Goal: Task Accomplishment & Management: Manage account settings

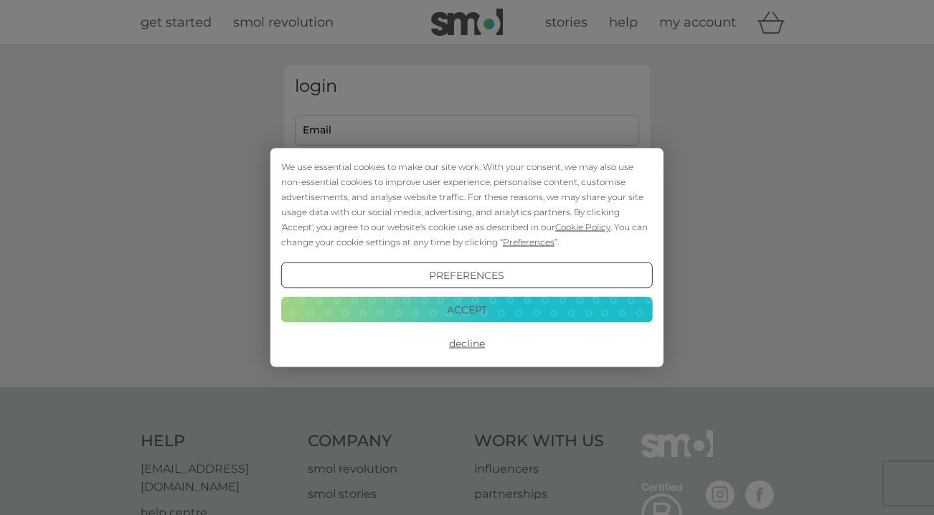
click at [458, 309] on button "Accept" at bounding box center [467, 309] width 372 height 26
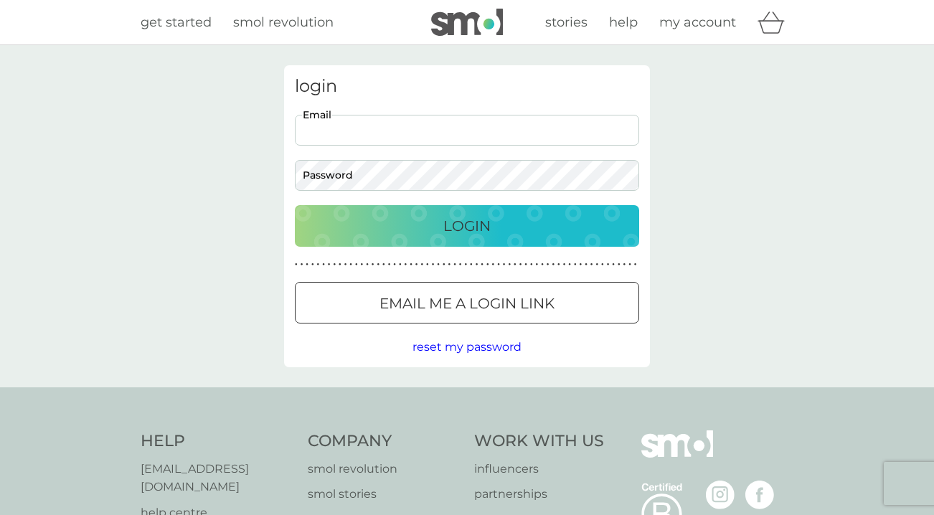
click at [491, 117] on input "Email" at bounding box center [467, 130] width 344 height 31
type input "[EMAIL_ADDRESS][DOMAIN_NAME]"
click at [501, 220] on div "Login" at bounding box center [467, 226] width 316 height 23
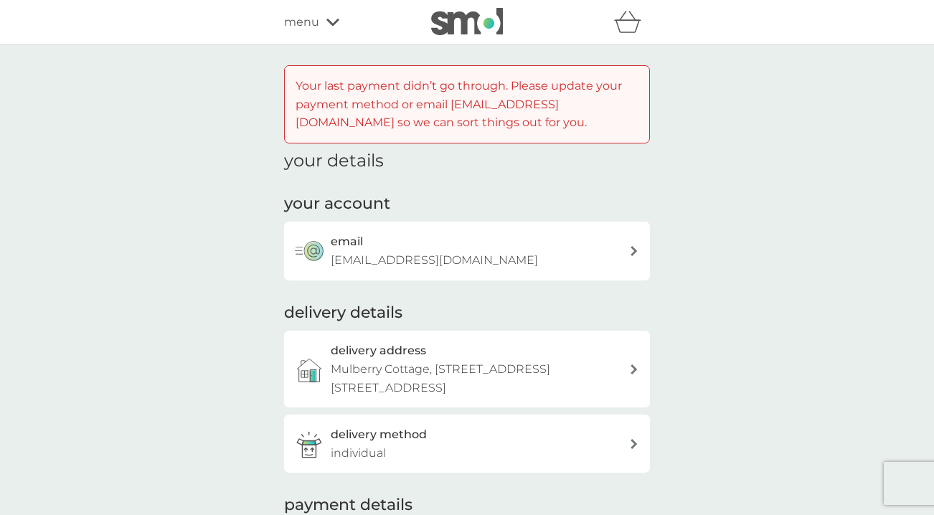
click at [339, 29] on div "menu" at bounding box center [345, 22] width 122 height 19
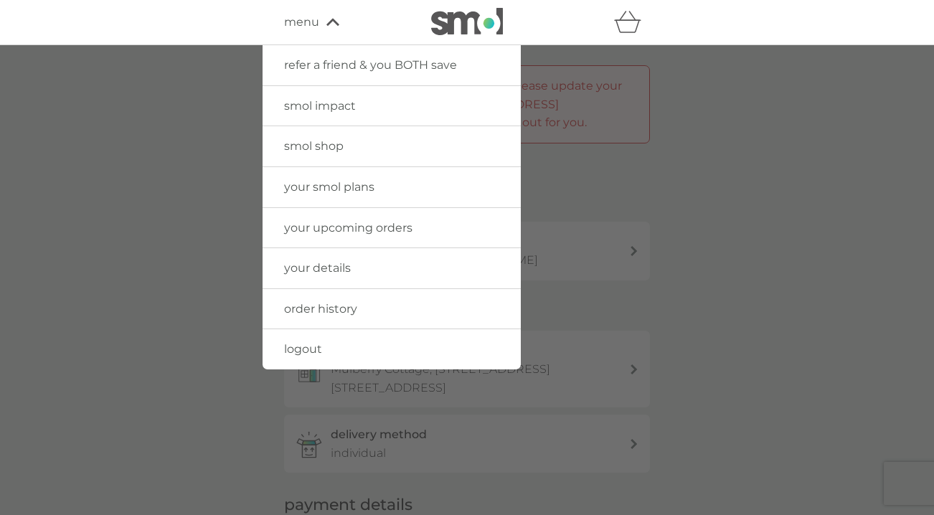
click at [339, 151] on span "smol shop" at bounding box center [314, 146] width 60 height 14
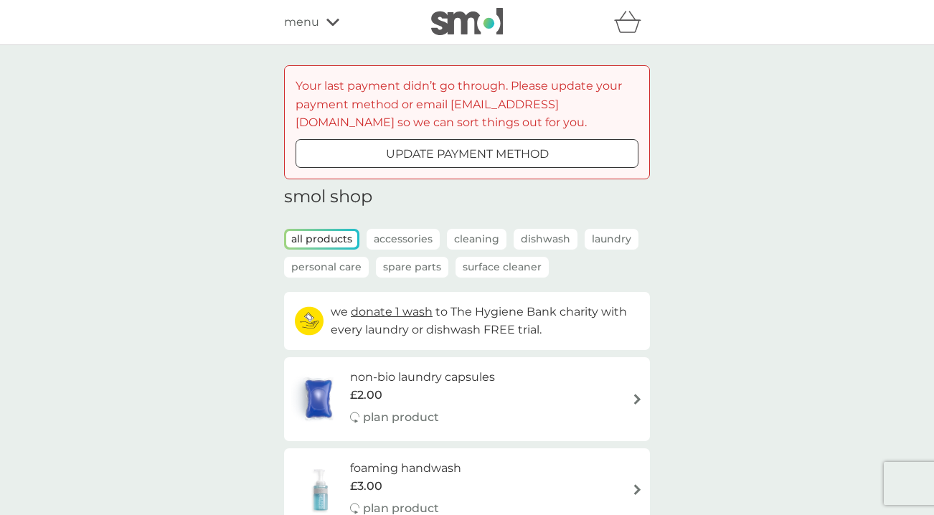
click at [345, 15] on div "menu" at bounding box center [345, 22] width 122 height 19
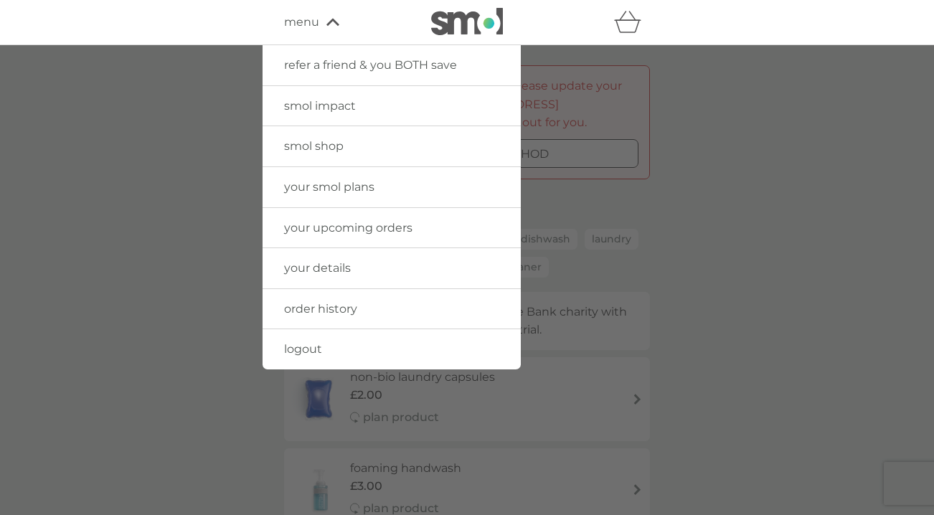
click at [347, 319] on link "order history" at bounding box center [392, 309] width 258 height 40
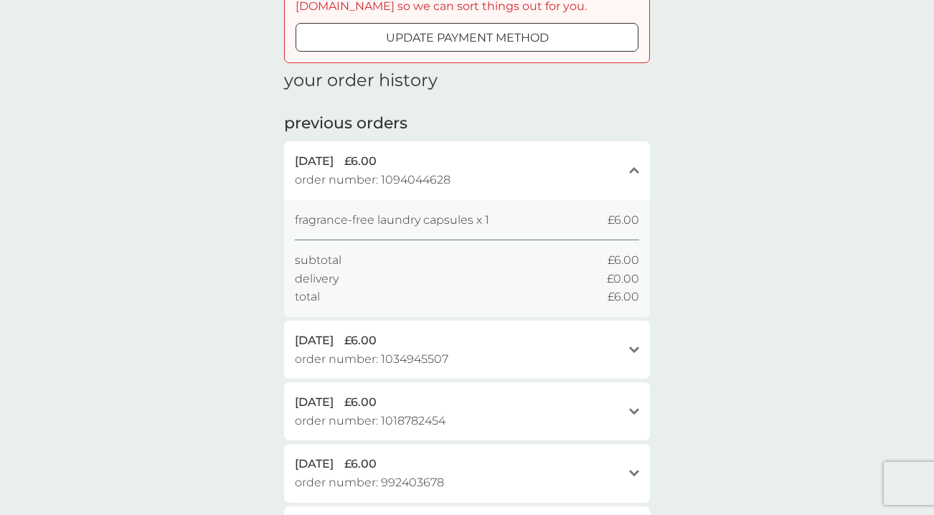
scroll to position [156, 0]
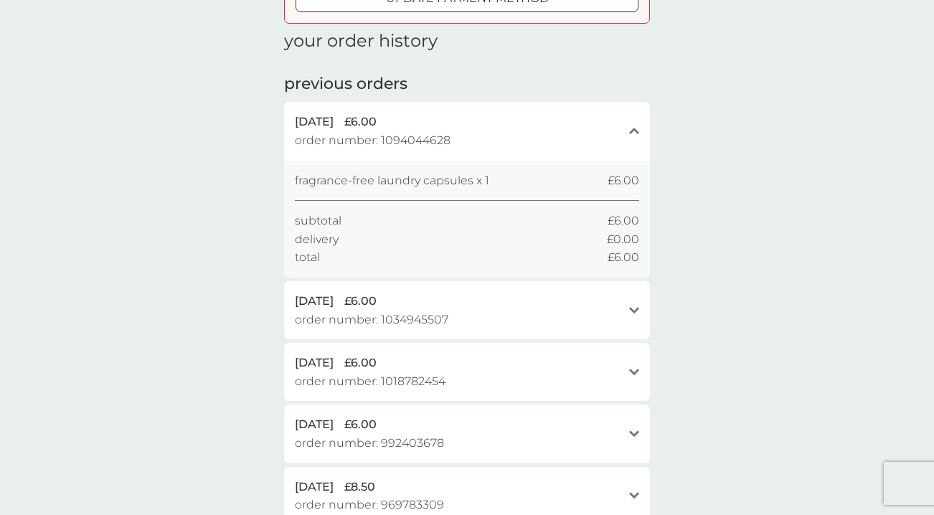
click at [641, 122] on div "[DATE] £6.00 order number: 1094044628 close" at bounding box center [467, 131] width 366 height 58
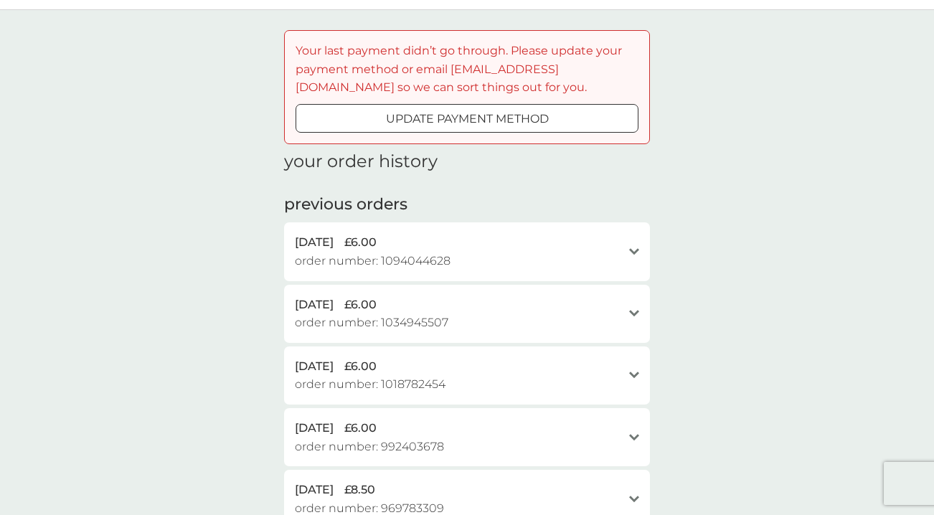
scroll to position [0, 0]
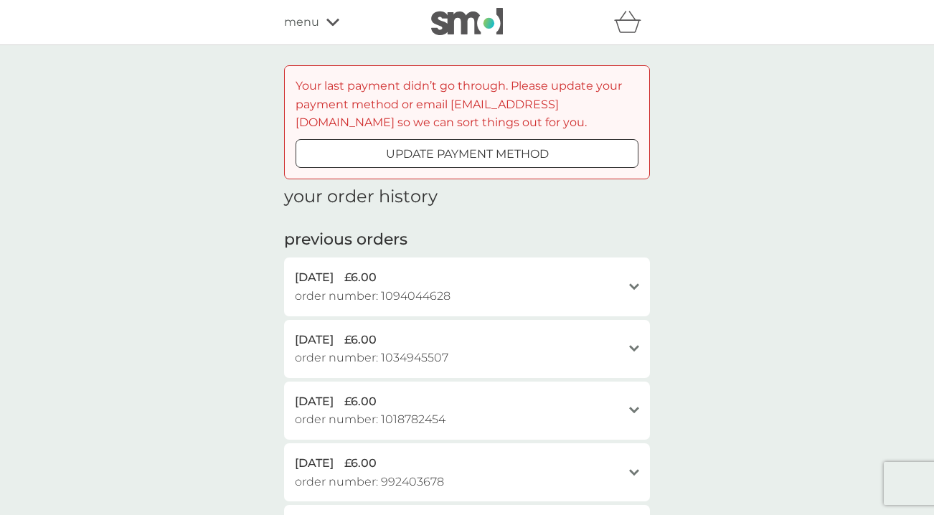
click at [329, 19] on icon at bounding box center [332, 22] width 13 height 9
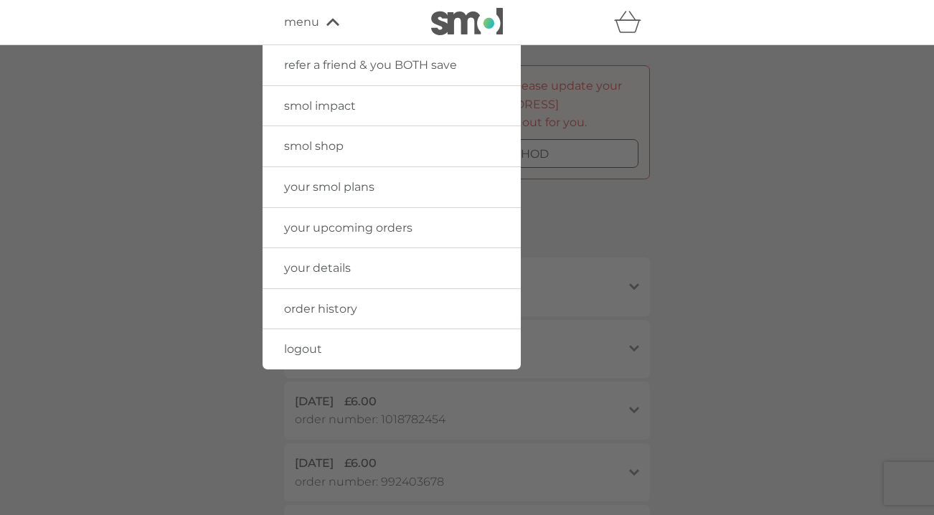
click at [360, 226] on span "your upcoming orders" at bounding box center [348, 228] width 128 height 14
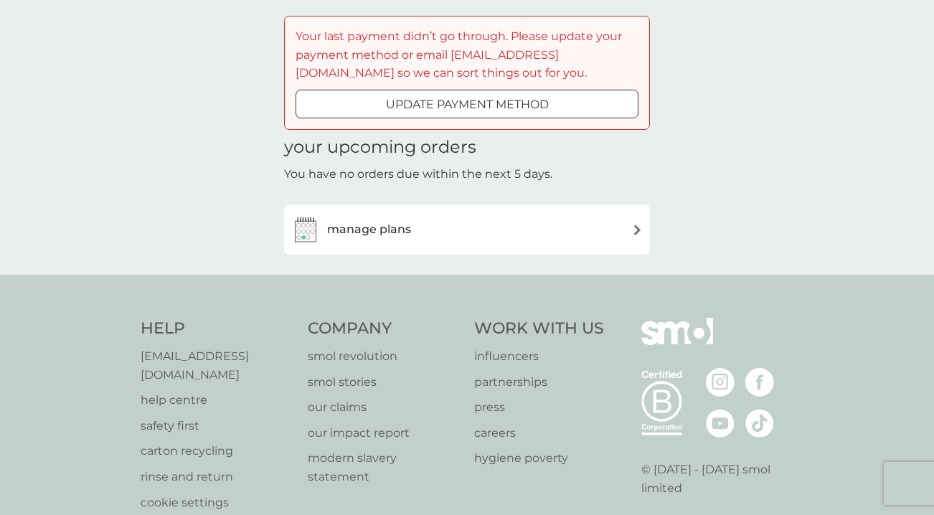
scroll to position [68, 0]
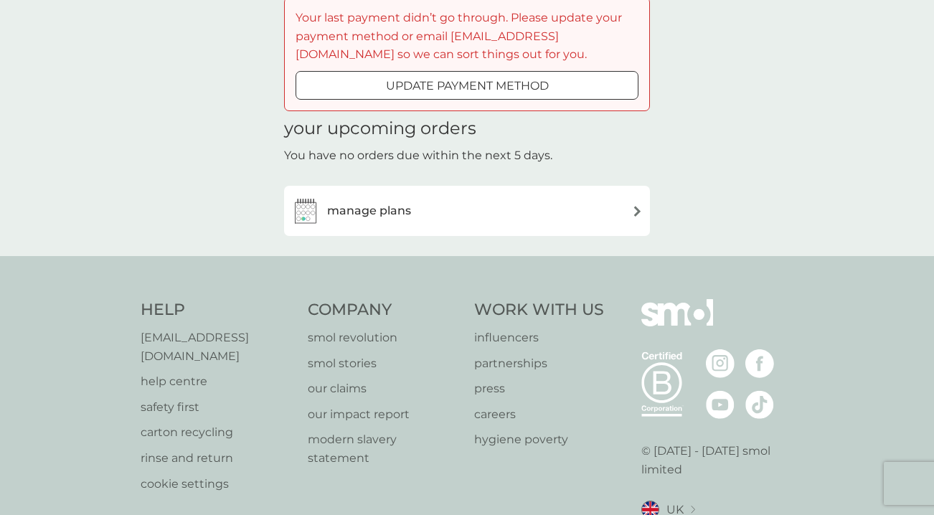
click at [388, 229] on div "manage plans" at bounding box center [467, 211] width 366 height 50
click at [390, 212] on h3 "manage plans" at bounding box center [369, 211] width 84 height 19
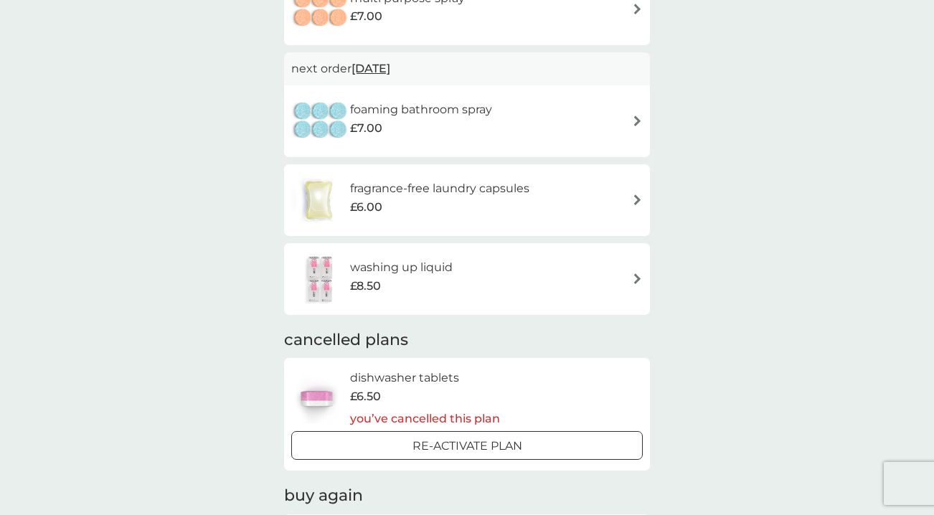
scroll to position [305, 0]
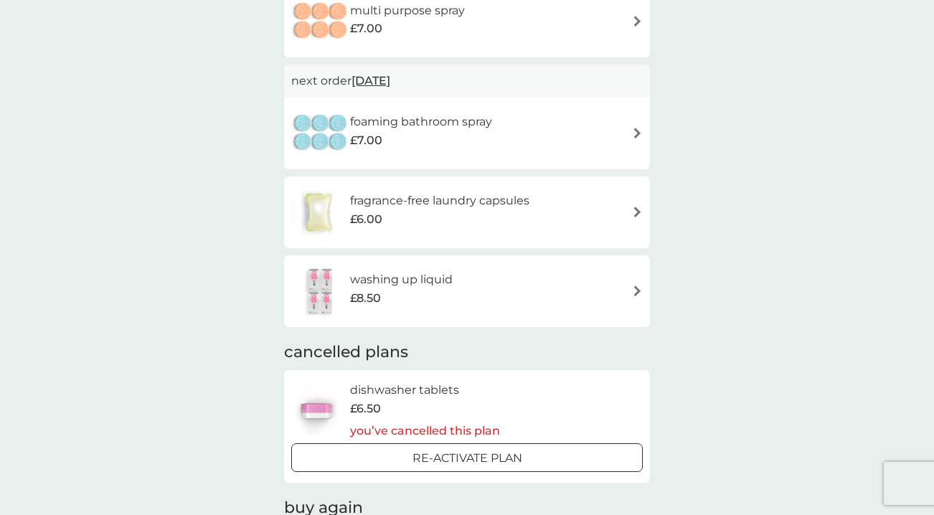
click at [410, 212] on div "£6.00" at bounding box center [439, 219] width 179 height 19
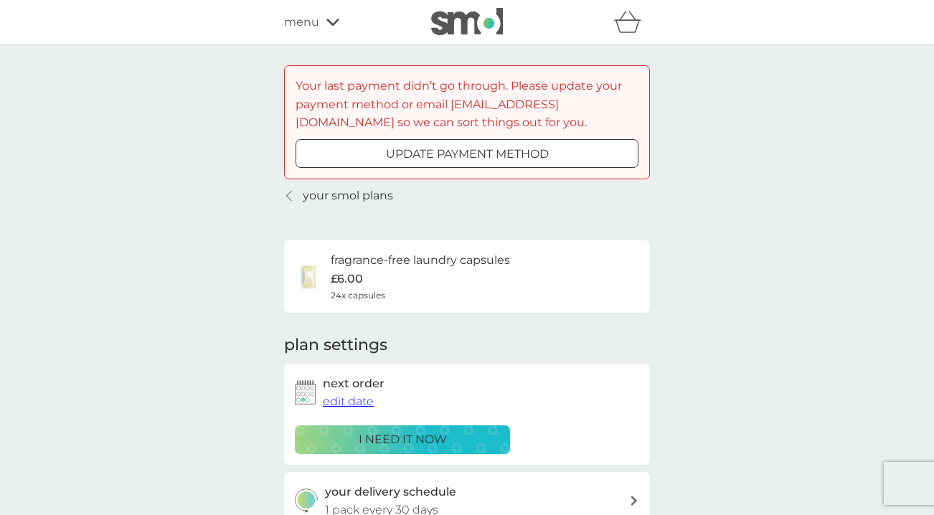
click at [423, 159] on p "update payment method" at bounding box center [467, 154] width 163 height 19
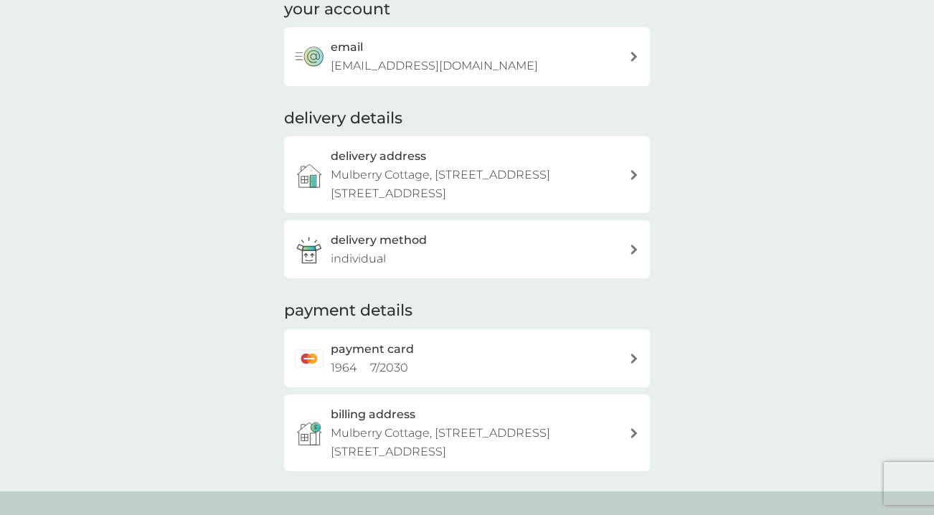
scroll to position [197, 0]
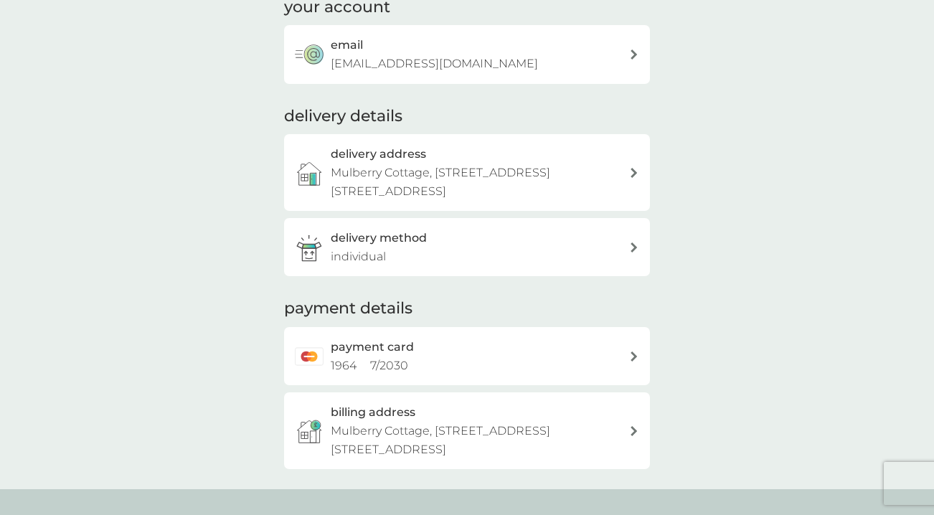
click at [428, 359] on div "payment card 1964 7 / 2030" at bounding box center [480, 356] width 298 height 37
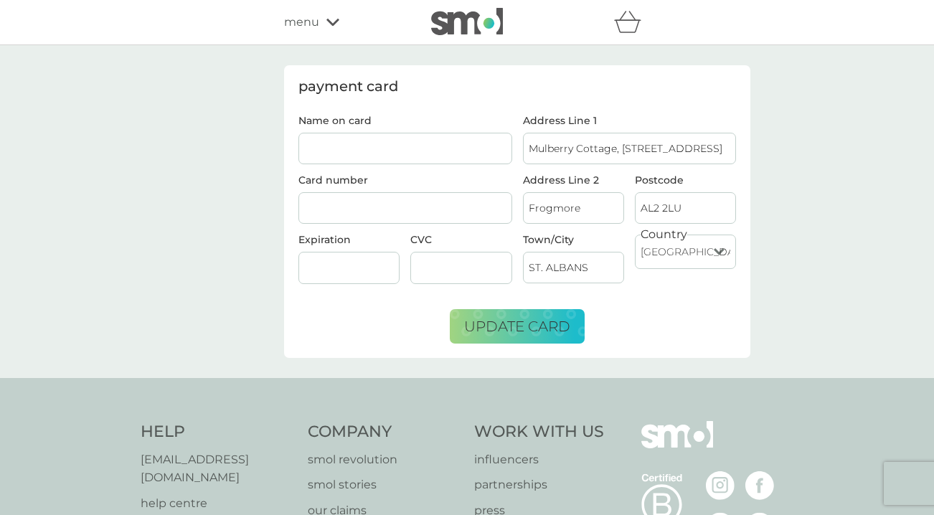
scroll to position [28, 0]
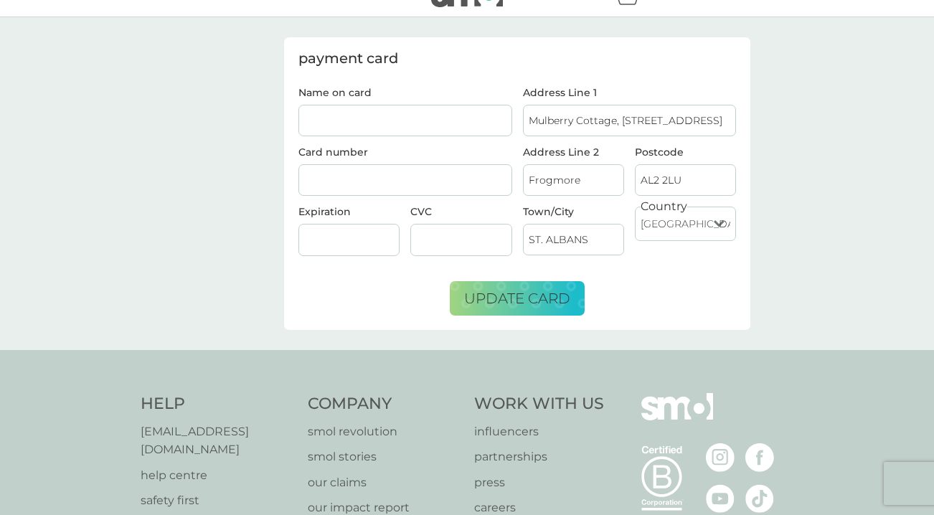
click at [454, 118] on input "Name on card" at bounding box center [405, 121] width 214 height 32
click at [348, 246] on div at bounding box center [348, 240] width 101 height 32
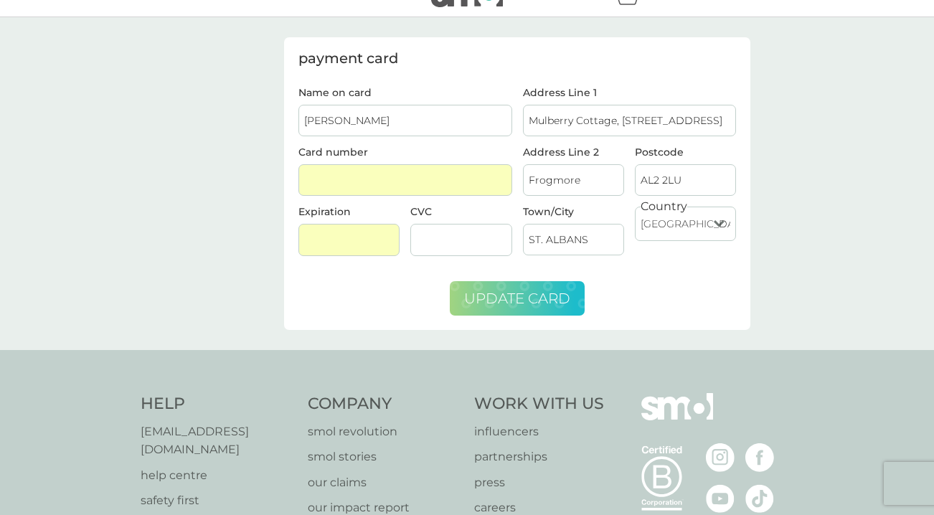
click at [533, 303] on span "update card" at bounding box center [517, 298] width 106 height 17
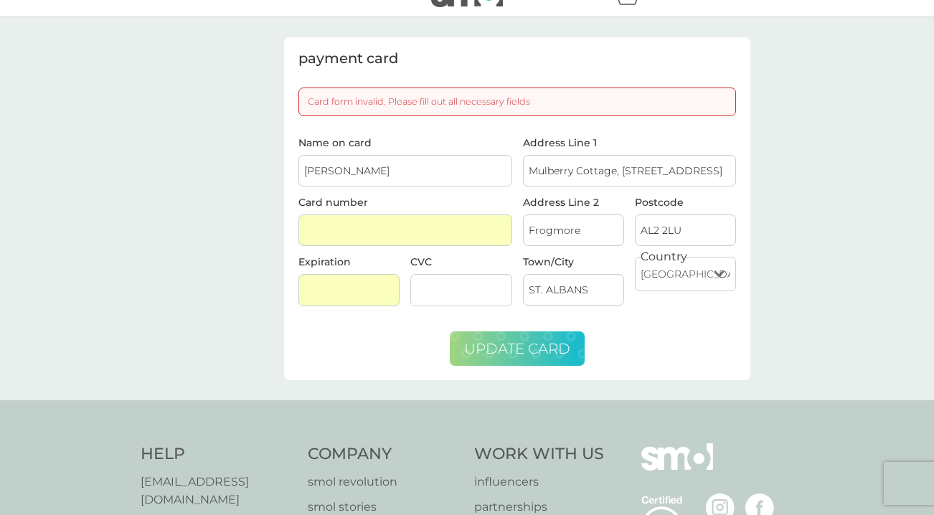
scroll to position [0, 0]
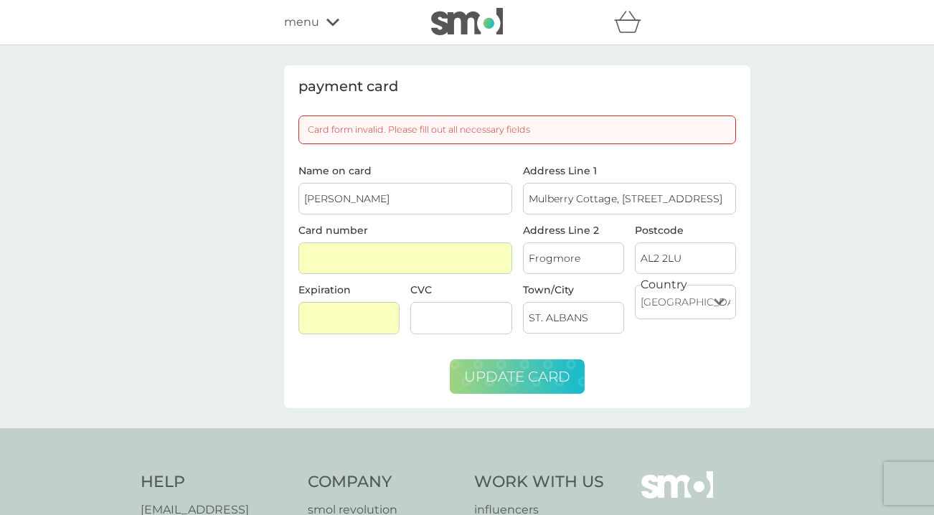
click at [553, 383] on span "update card" at bounding box center [517, 376] width 106 height 17
click at [545, 376] on span "update card" at bounding box center [517, 376] width 106 height 17
click at [451, 193] on input "[PERSON_NAME]" at bounding box center [405, 199] width 214 height 32
type input "[PERSON_NAME]"
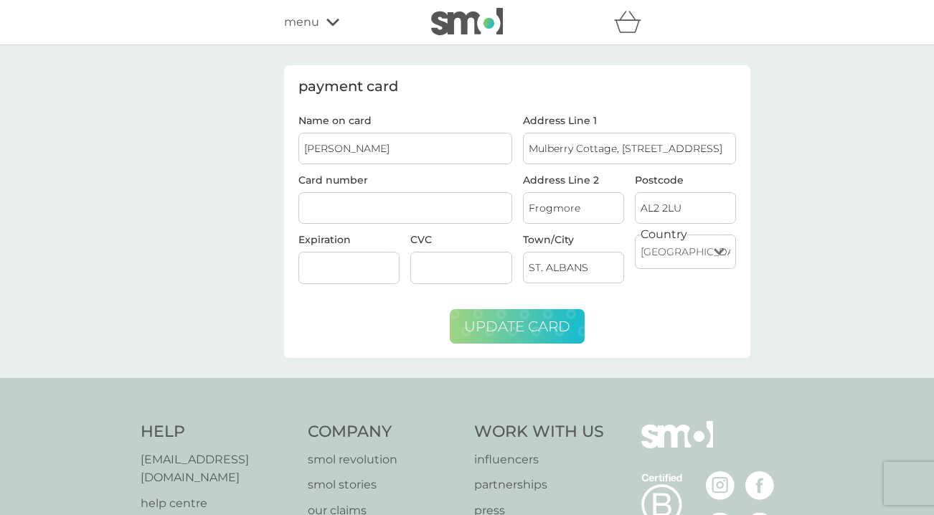
click at [527, 331] on span "update card" at bounding box center [517, 326] width 106 height 17
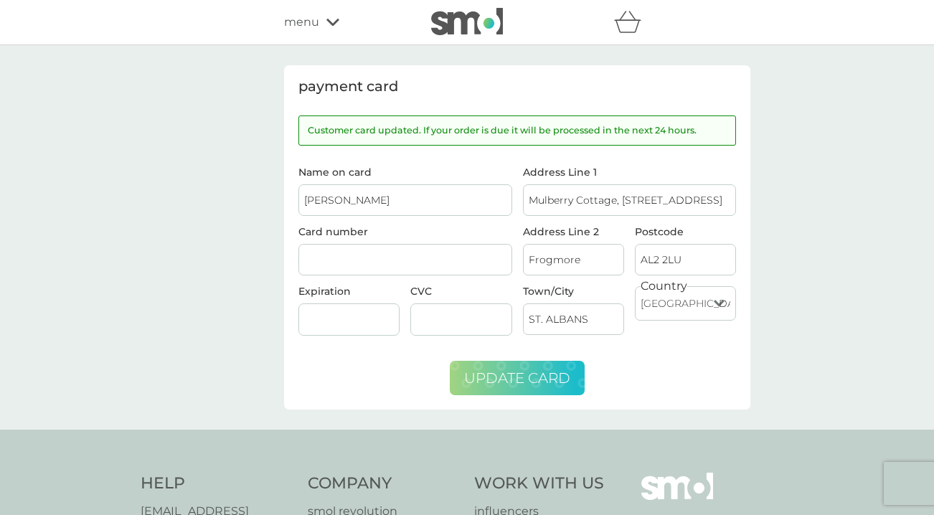
click at [330, 20] on icon at bounding box center [332, 22] width 13 height 9
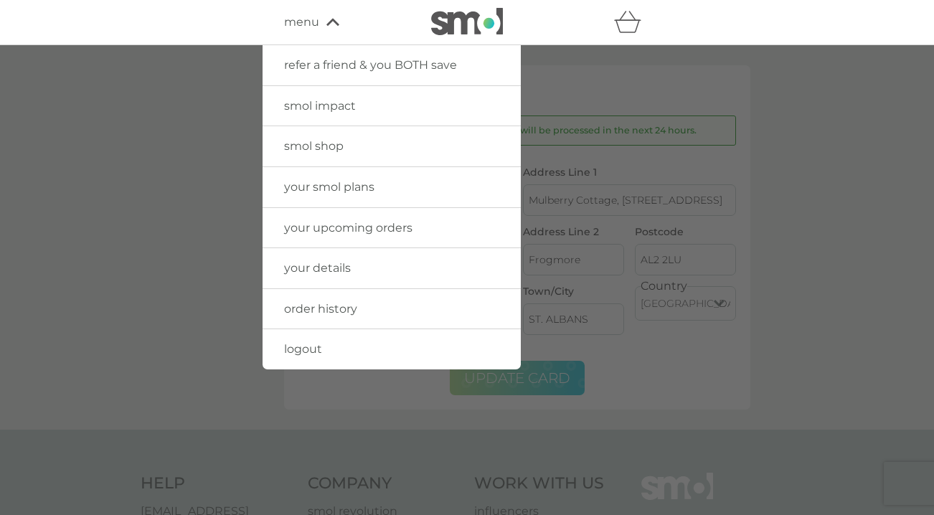
click at [372, 187] on span "your smol plans" at bounding box center [329, 187] width 90 height 14
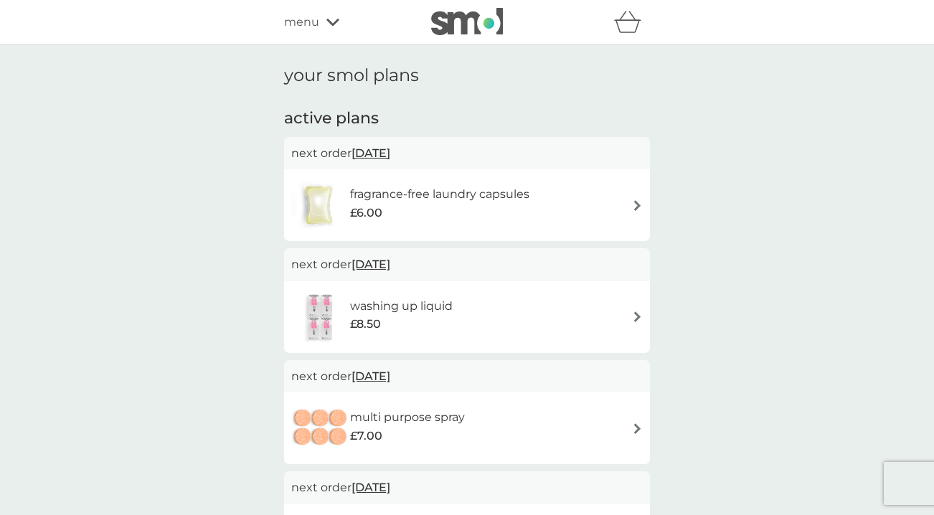
click at [585, 286] on div "washing up liquid £8.50" at bounding box center [467, 317] width 366 height 72
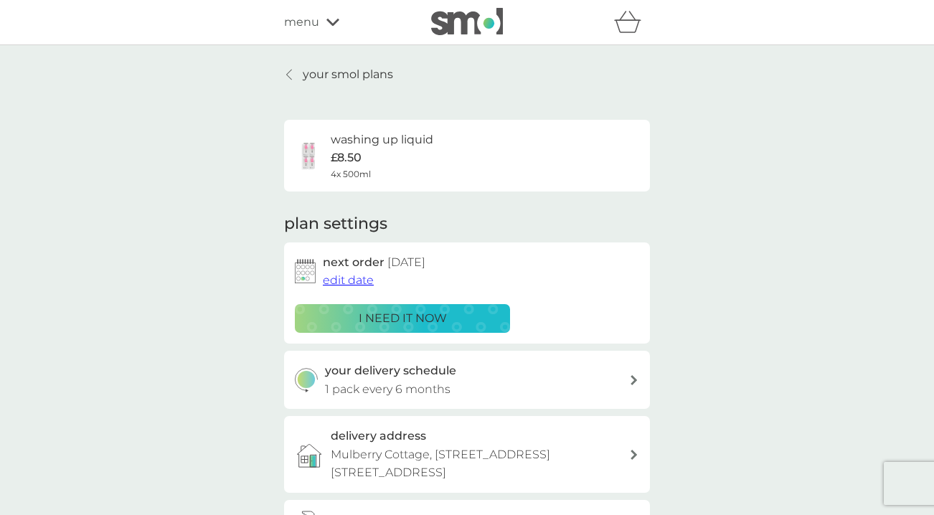
scroll to position [65, 0]
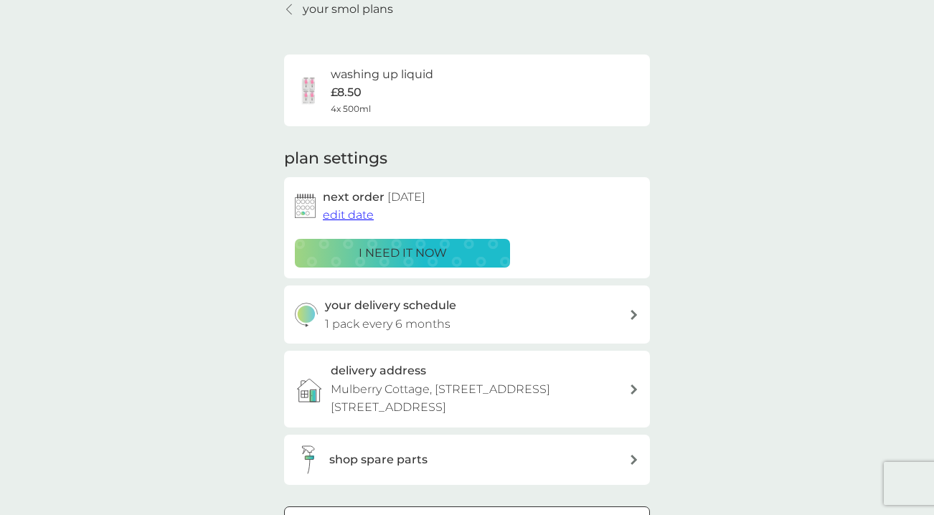
click at [352, 215] on span "edit date" at bounding box center [348, 215] width 51 height 14
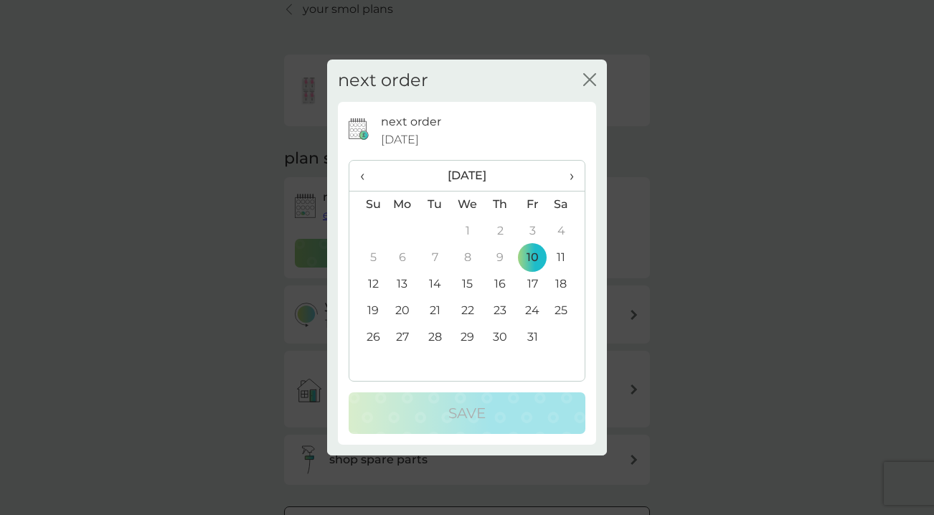
click at [573, 180] on span "›" at bounding box center [567, 176] width 14 height 30
click at [368, 184] on span "‹" at bounding box center [367, 176] width 15 height 30
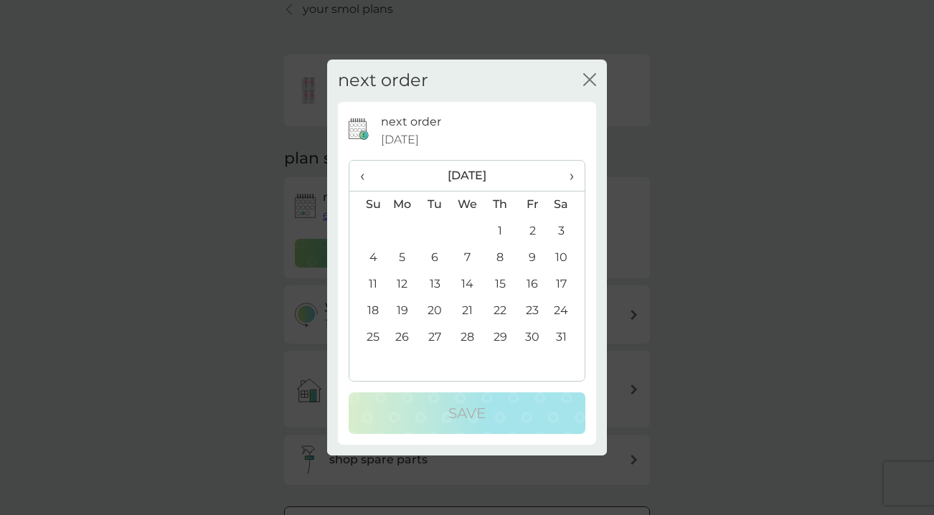
click at [368, 184] on span "‹" at bounding box center [367, 176] width 15 height 30
click at [570, 182] on span "›" at bounding box center [567, 176] width 14 height 30
click at [497, 232] on td "1" at bounding box center [500, 231] width 32 height 27
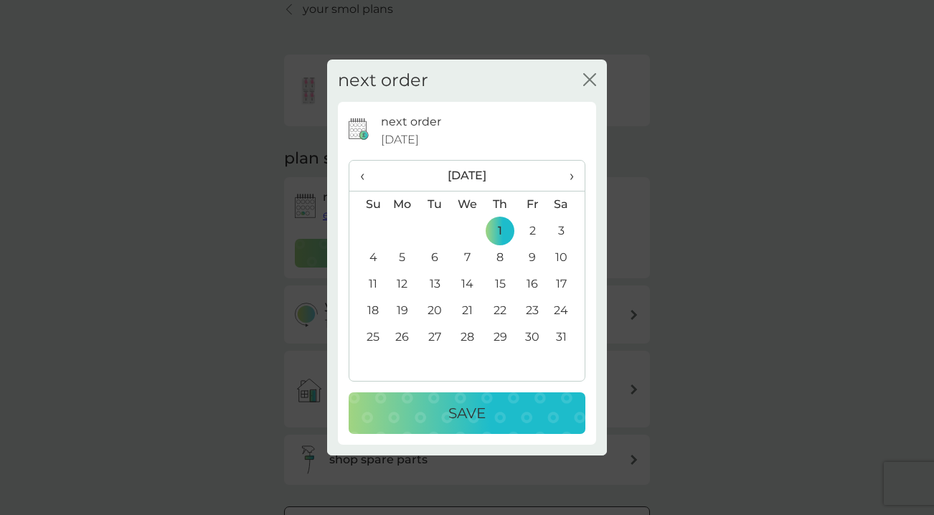
click at [480, 406] on p "Save" at bounding box center [466, 413] width 37 height 23
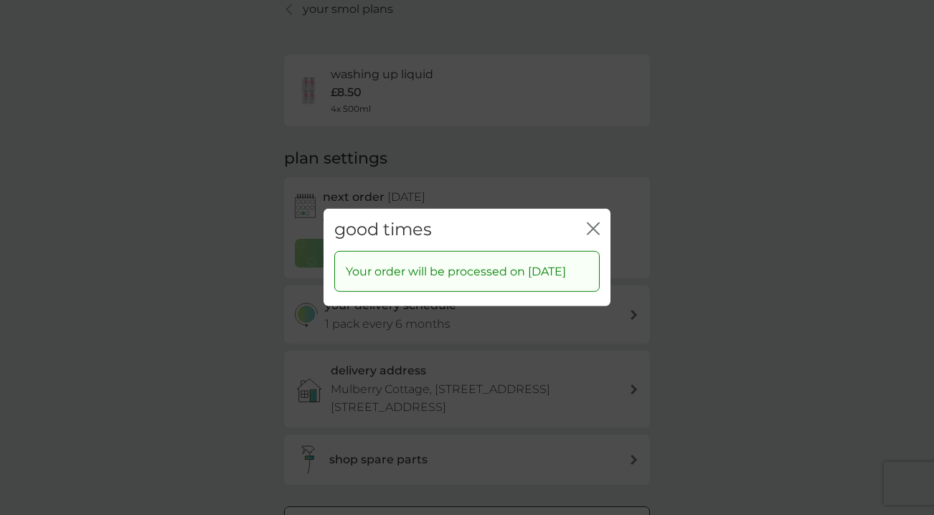
click at [591, 225] on icon "close" at bounding box center [593, 228] width 13 height 13
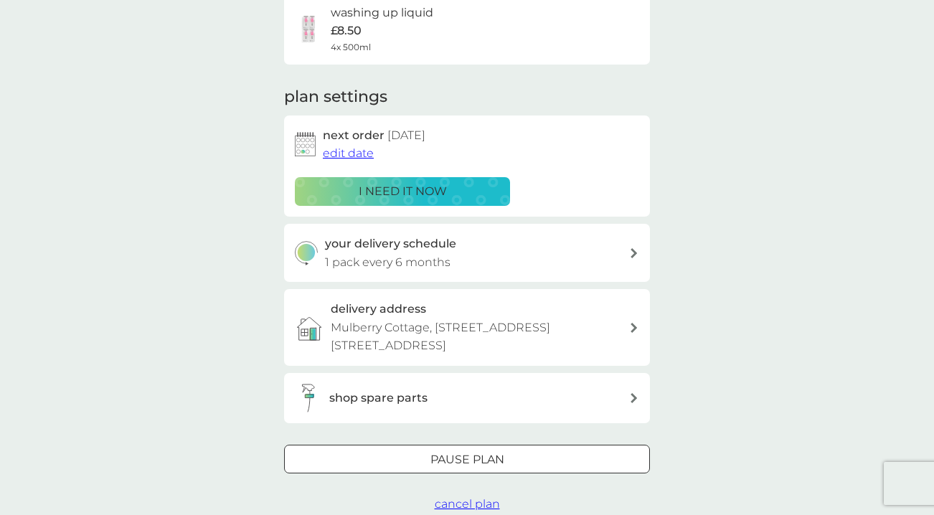
scroll to position [172, 0]
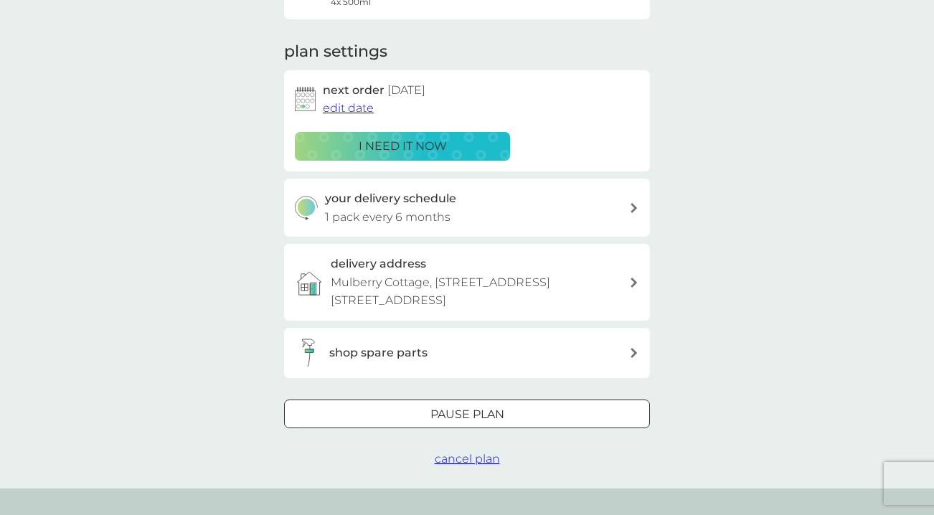
click at [499, 405] on p "Pause plan" at bounding box center [467, 414] width 74 height 19
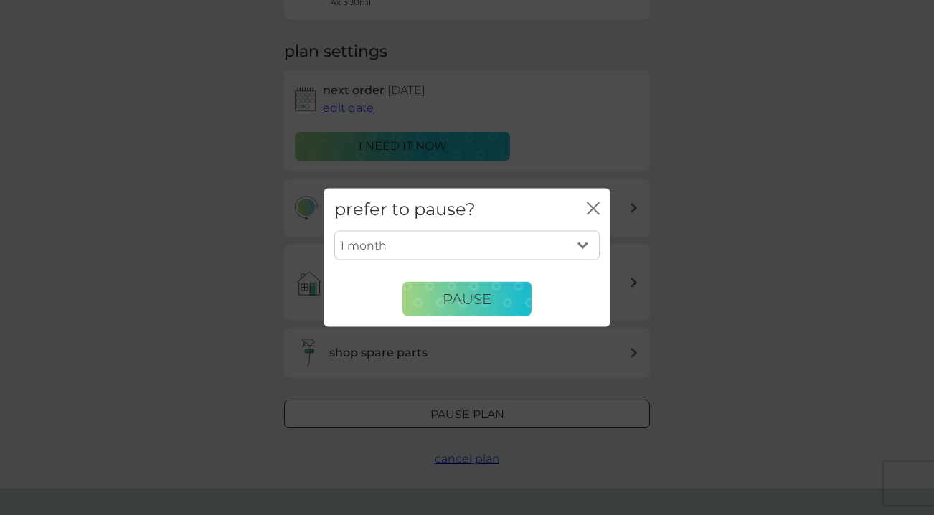
click at [477, 245] on select "1 month 2 months 3 months 4 months 5 months 6 months" at bounding box center [466, 245] width 265 height 30
select select "6"
click at [334, 230] on select "1 month 2 months 3 months 4 months 5 months 6 months" at bounding box center [466, 245] width 265 height 30
click at [471, 312] on button "Pause" at bounding box center [467, 299] width 129 height 34
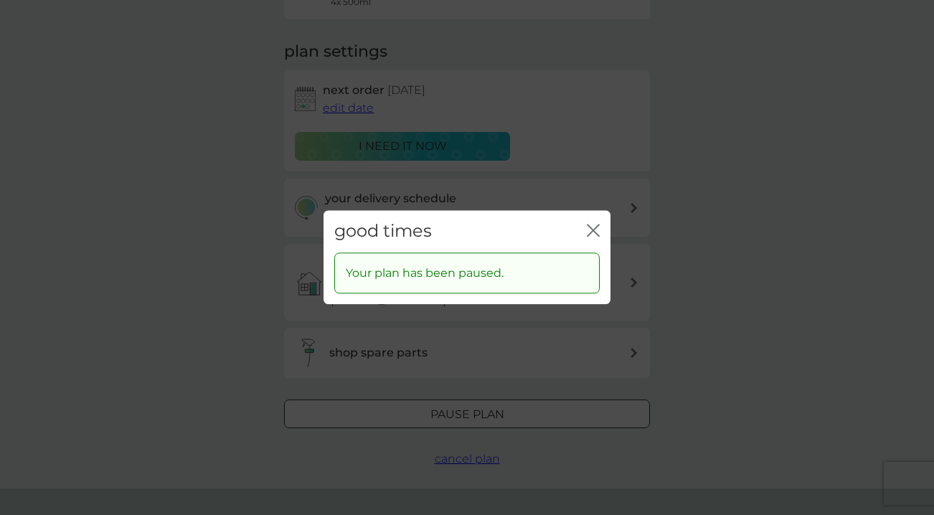
click at [591, 232] on icon "close" at bounding box center [591, 230] width 6 height 11
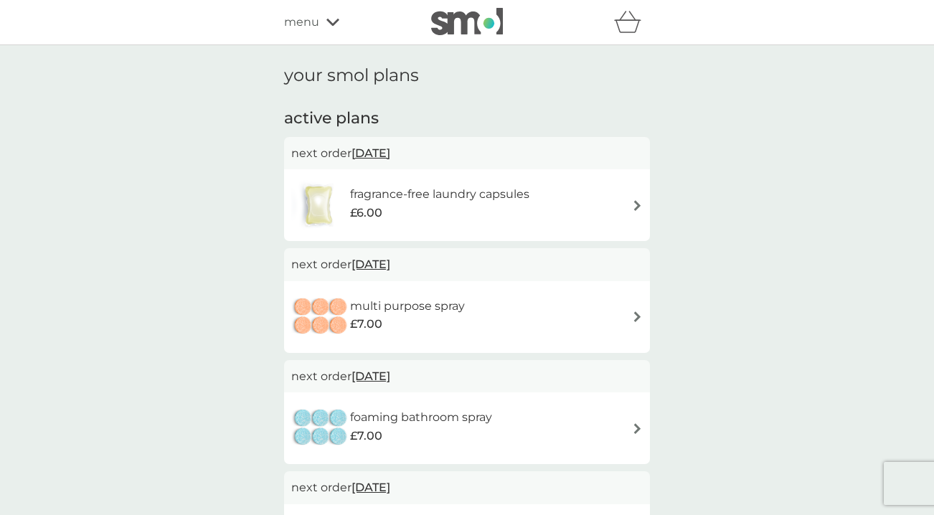
click at [474, 206] on div "£6.00" at bounding box center [439, 213] width 179 height 19
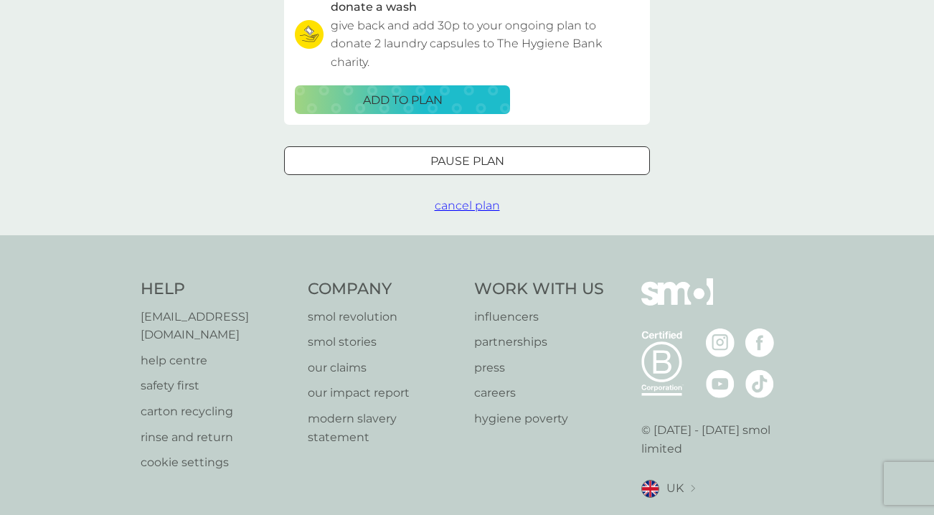
scroll to position [555, 0]
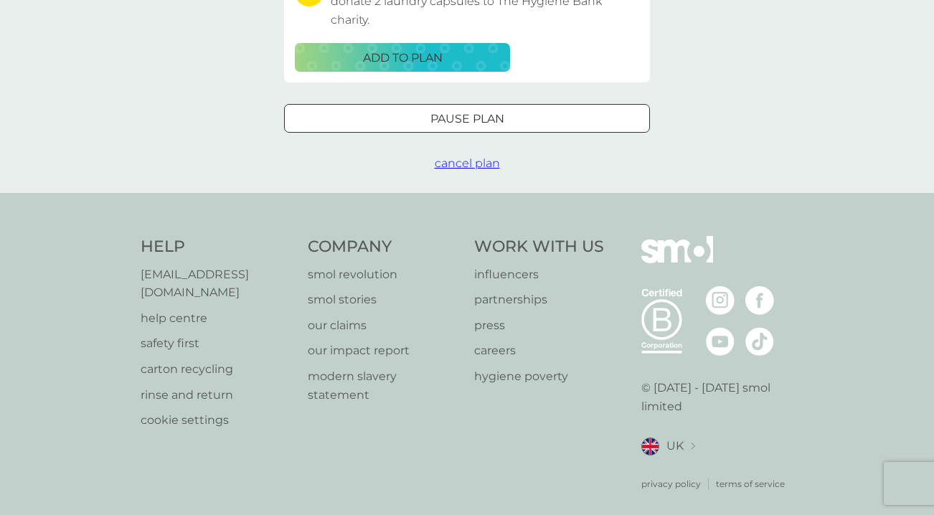
click at [481, 121] on div at bounding box center [467, 119] width 52 height 15
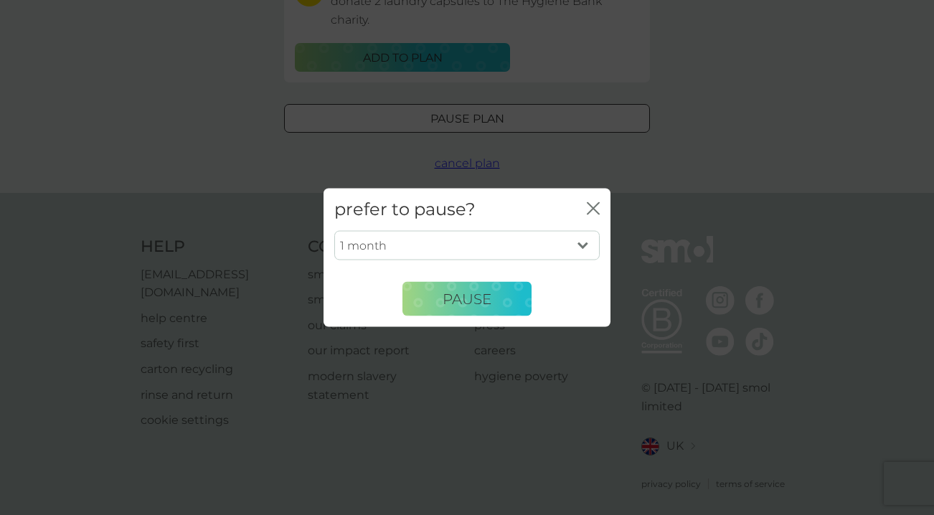
click at [511, 247] on select "1 month 2 months 3 months 4 months 5 months 6 months" at bounding box center [466, 245] width 265 height 30
select select "6"
click at [334, 230] on select "1 month 2 months 3 months 4 months 5 months 6 months" at bounding box center [466, 245] width 265 height 30
click at [469, 298] on span "Pause" at bounding box center [467, 298] width 49 height 17
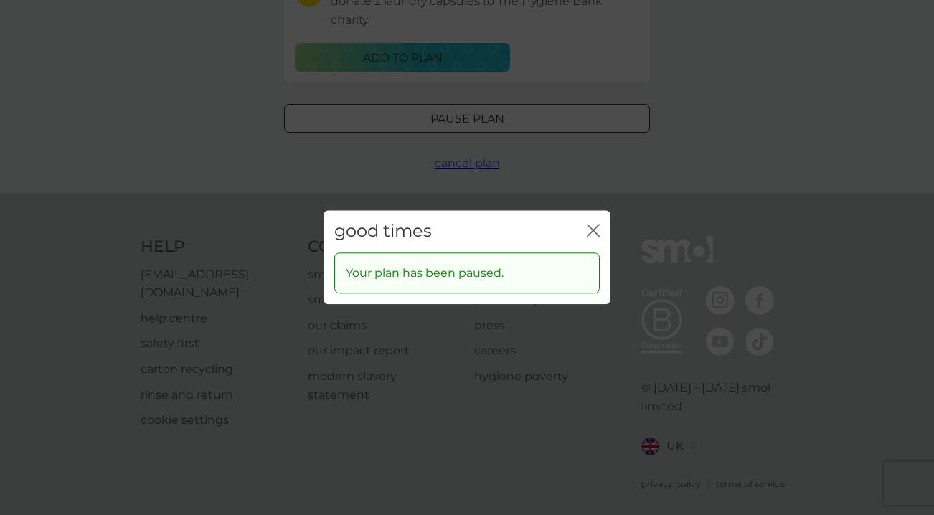
click at [595, 229] on icon "close" at bounding box center [596, 230] width 6 height 11
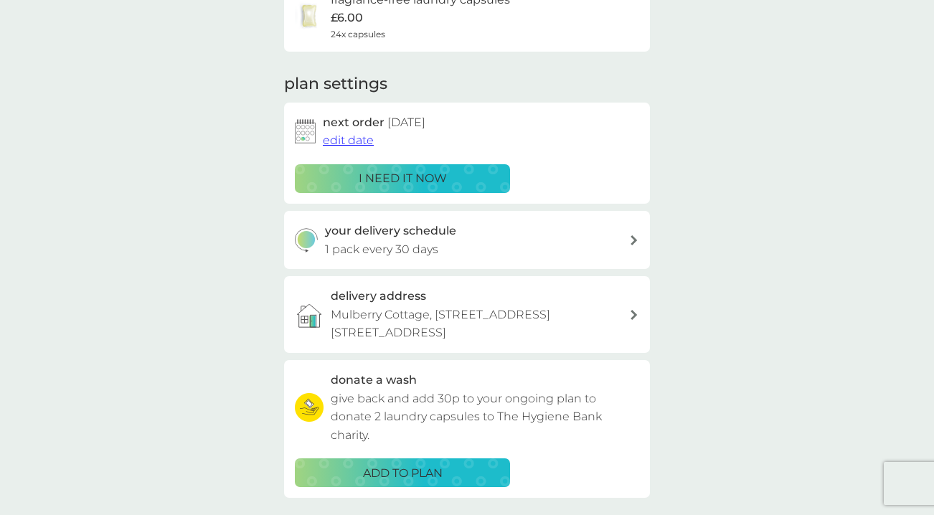
scroll to position [0, 0]
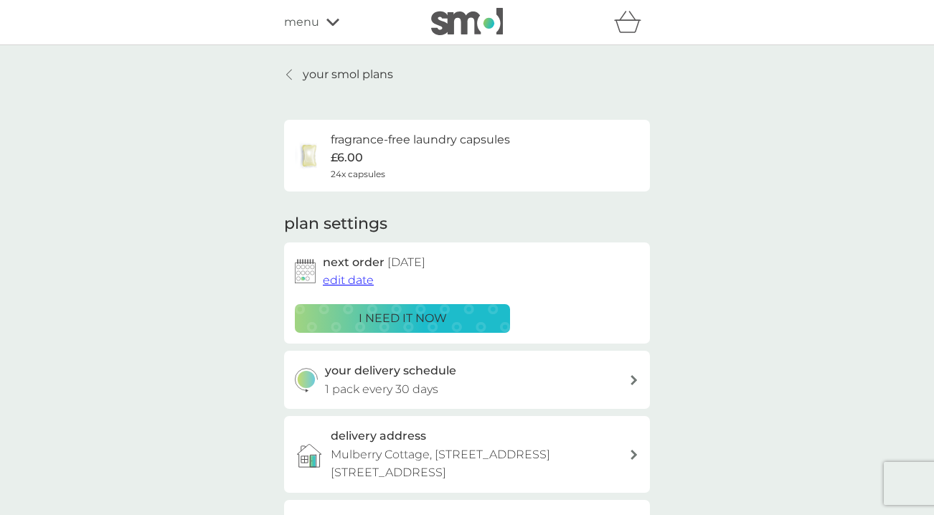
click at [301, 73] on link "your smol plans" at bounding box center [338, 74] width 109 height 19
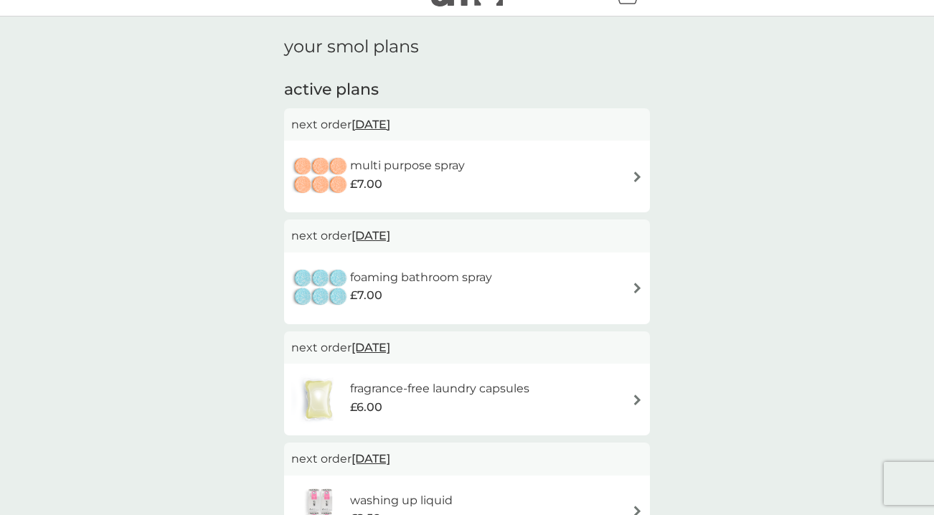
scroll to position [31, 0]
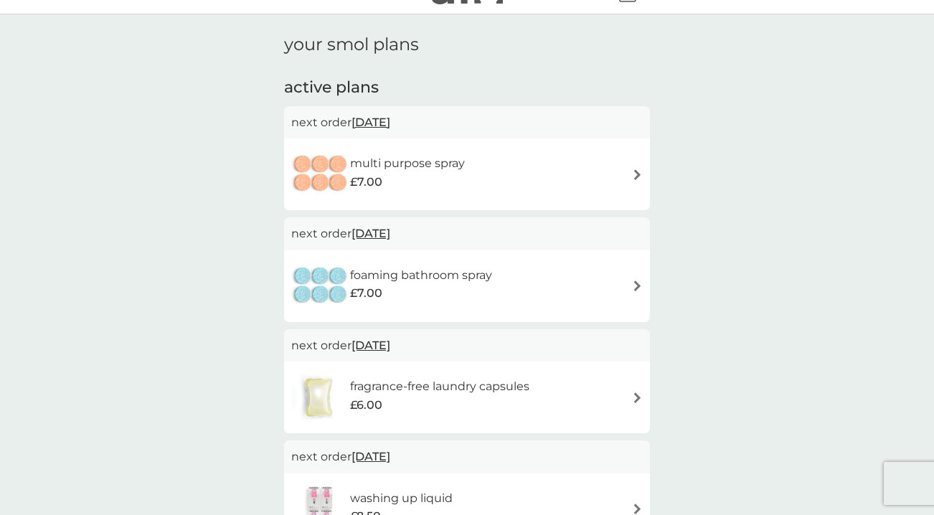
click at [649, 180] on div "multi purpose spray £7.00" at bounding box center [467, 174] width 366 height 72
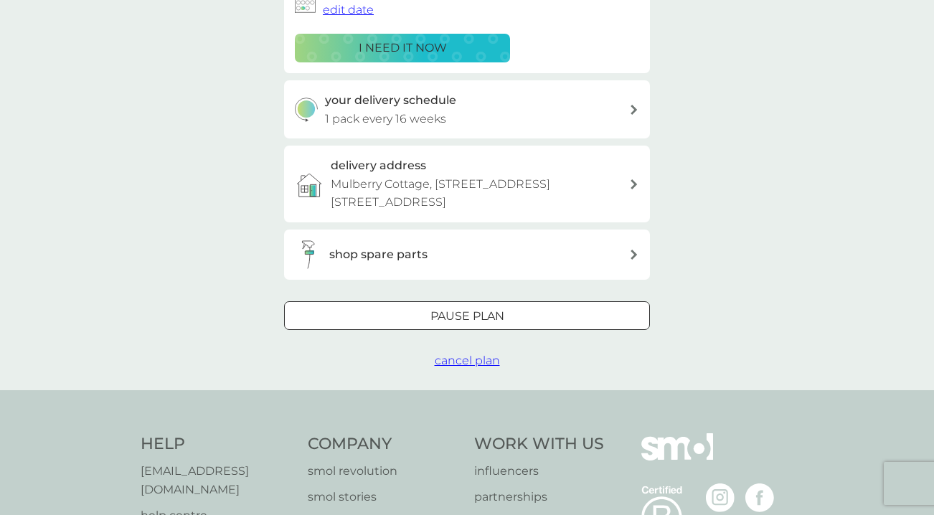
scroll to position [281, 0]
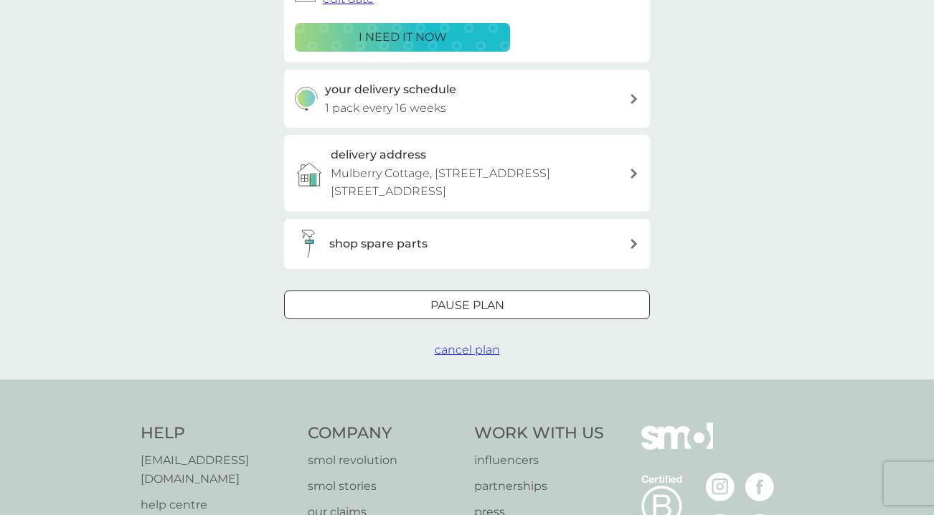
click at [464, 298] on div at bounding box center [467, 305] width 52 height 15
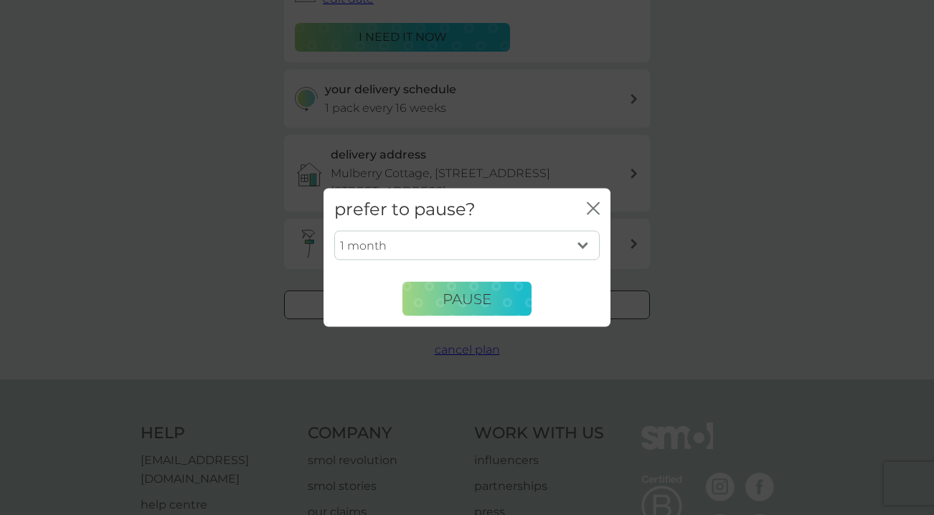
click at [486, 247] on select "1 month 2 months 3 months 4 months 5 months 6 months" at bounding box center [466, 245] width 265 height 30
select select "6"
click at [334, 230] on select "1 month 2 months 3 months 4 months 5 months 6 months" at bounding box center [466, 245] width 265 height 30
click at [481, 307] on button "Pause" at bounding box center [467, 299] width 129 height 34
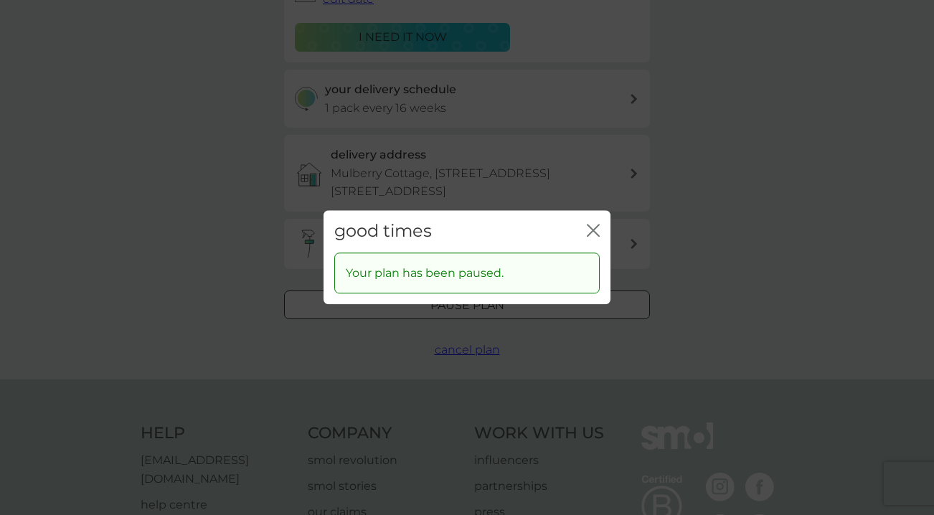
click at [601, 227] on div "good times close" at bounding box center [467, 231] width 287 height 42
click at [596, 230] on icon "close" at bounding box center [593, 230] width 13 height 13
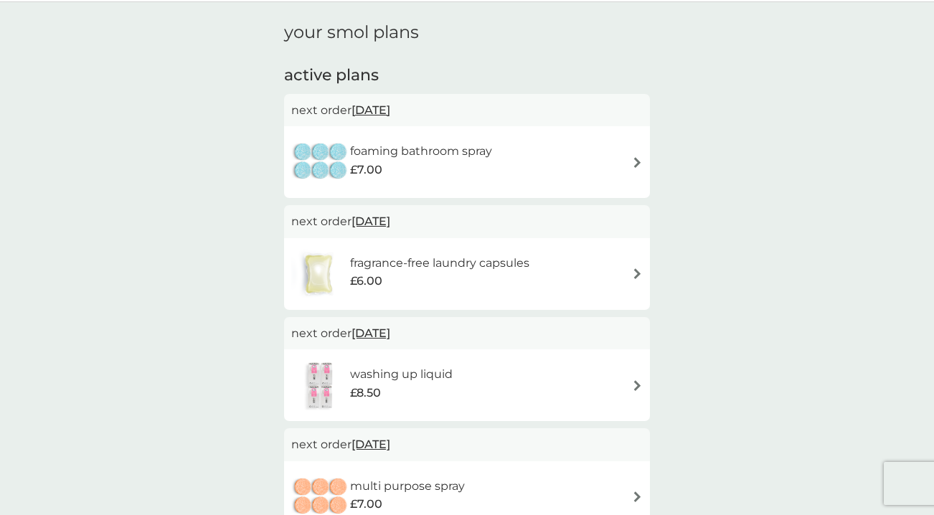
scroll to position [45, 0]
click at [437, 171] on div "£7.00" at bounding box center [421, 168] width 142 height 19
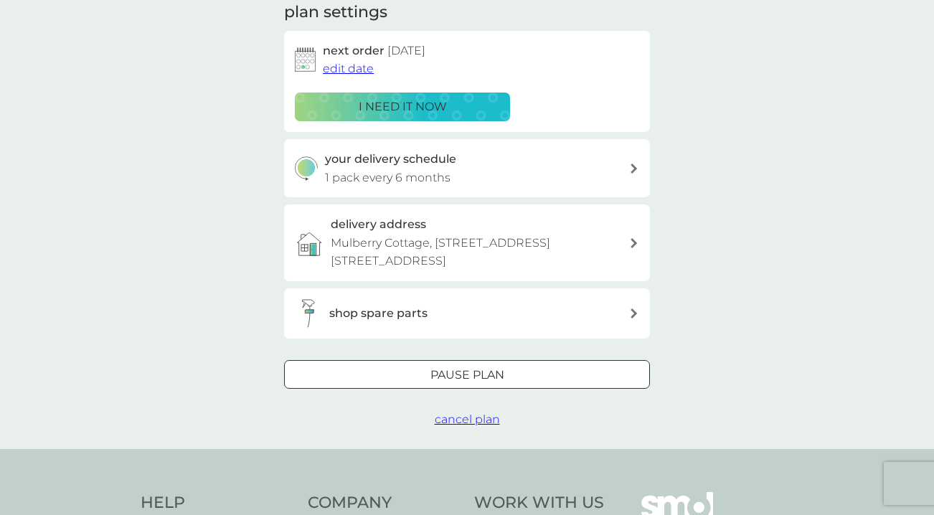
scroll to position [238, 0]
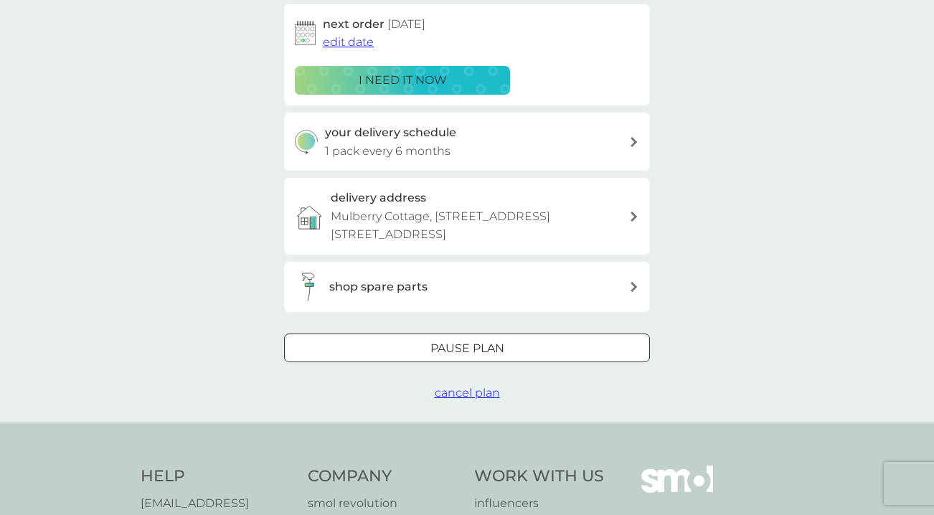
click at [480, 337] on button "Pause plan" at bounding box center [467, 348] width 366 height 29
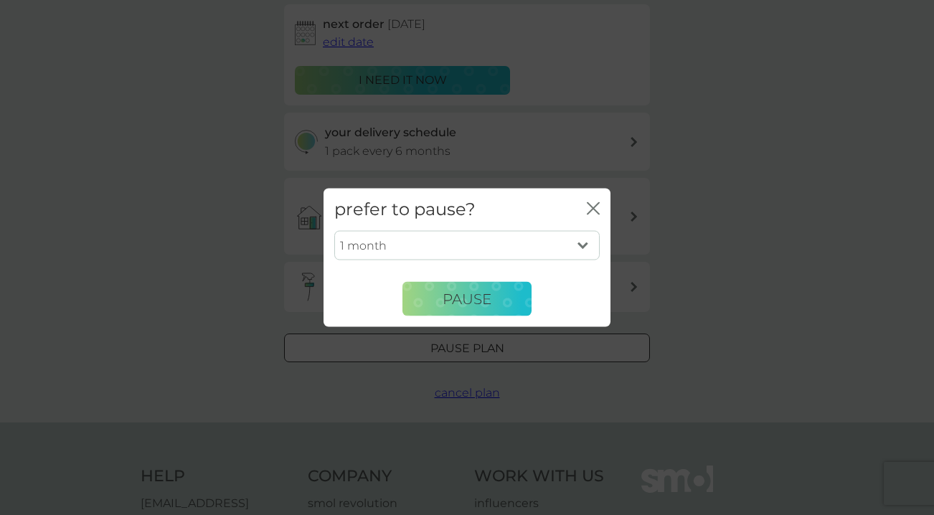
click at [491, 257] on select "1 month 2 months 3 months 4 months 5 months 6 months" at bounding box center [466, 245] width 265 height 30
select select "6"
click at [334, 230] on select "1 month 2 months 3 months 4 months 5 months 6 months" at bounding box center [466, 245] width 265 height 30
click at [489, 301] on span "Pause" at bounding box center [467, 298] width 49 height 17
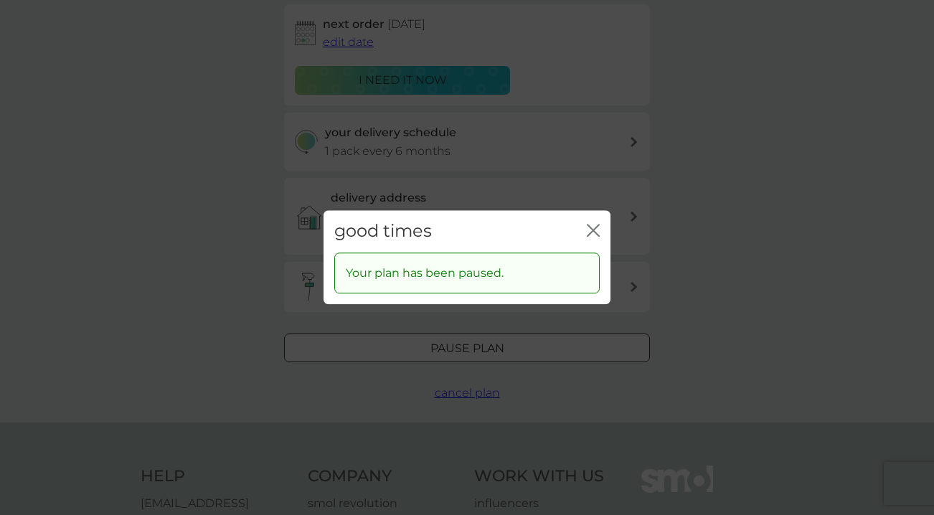
click at [597, 227] on icon "close" at bounding box center [593, 230] width 13 height 13
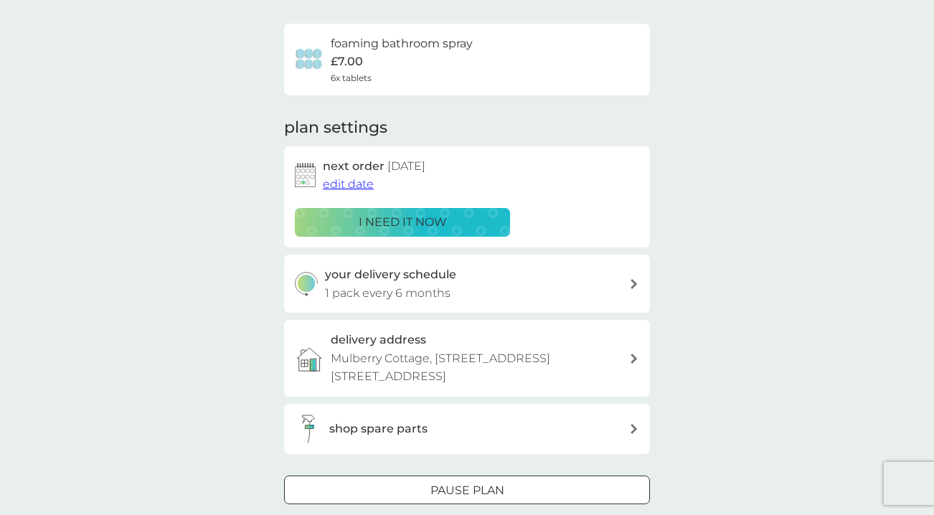
scroll to position [0, 0]
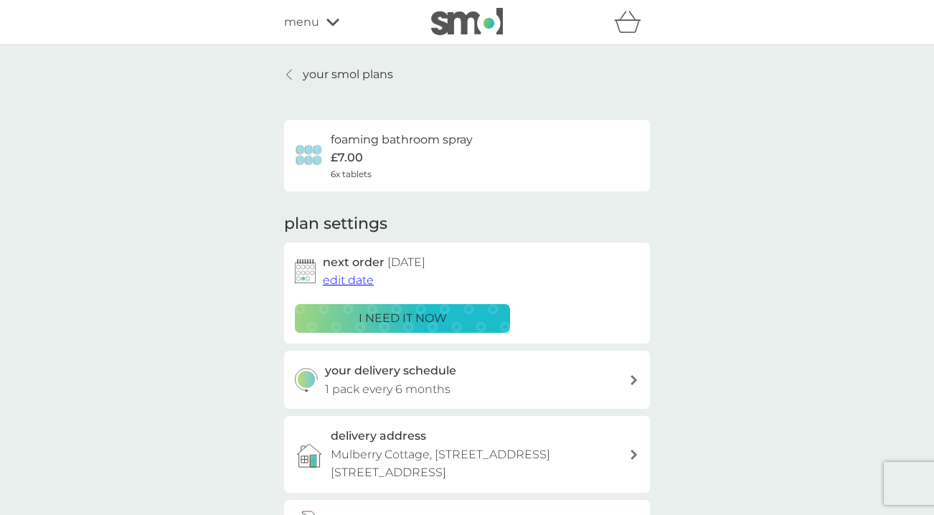
click at [308, 75] on p "your smol plans" at bounding box center [348, 74] width 90 height 19
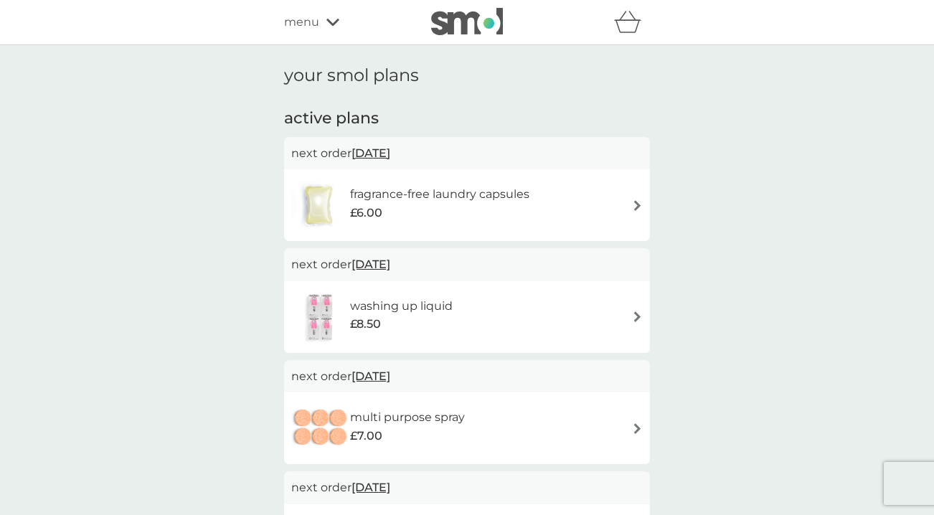
click at [383, 268] on span "[DATE]" at bounding box center [371, 264] width 39 height 28
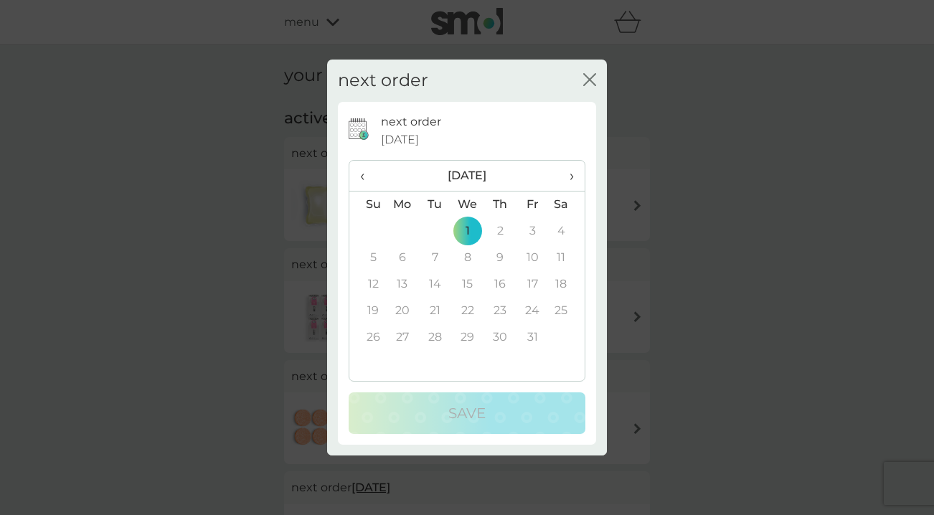
click at [567, 179] on span "›" at bounding box center [567, 176] width 14 height 30
click at [362, 183] on span "‹" at bounding box center [367, 176] width 15 height 30
click at [471, 341] on td "30" at bounding box center [467, 337] width 33 height 27
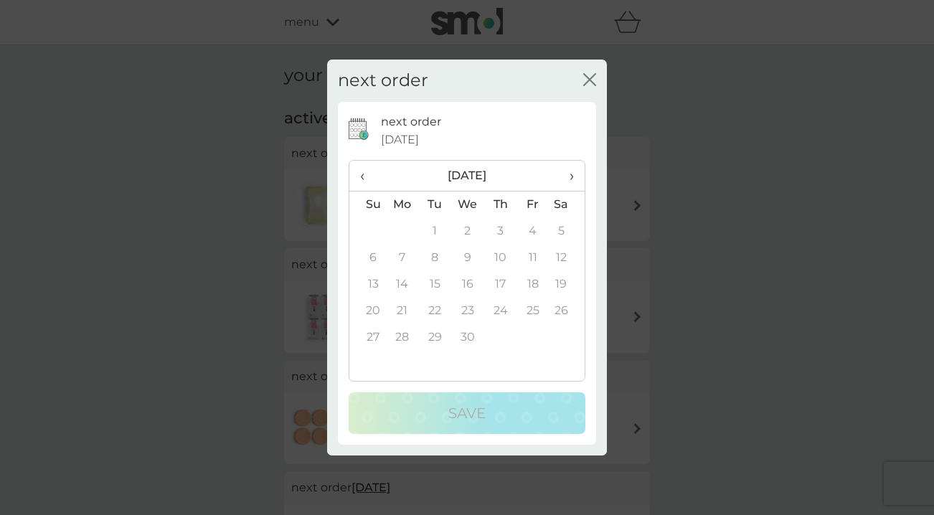
click at [471, 337] on td "30" at bounding box center [467, 337] width 33 height 27
click at [468, 340] on td "30" at bounding box center [467, 337] width 33 height 27
click at [370, 176] on span "‹" at bounding box center [367, 176] width 15 height 30
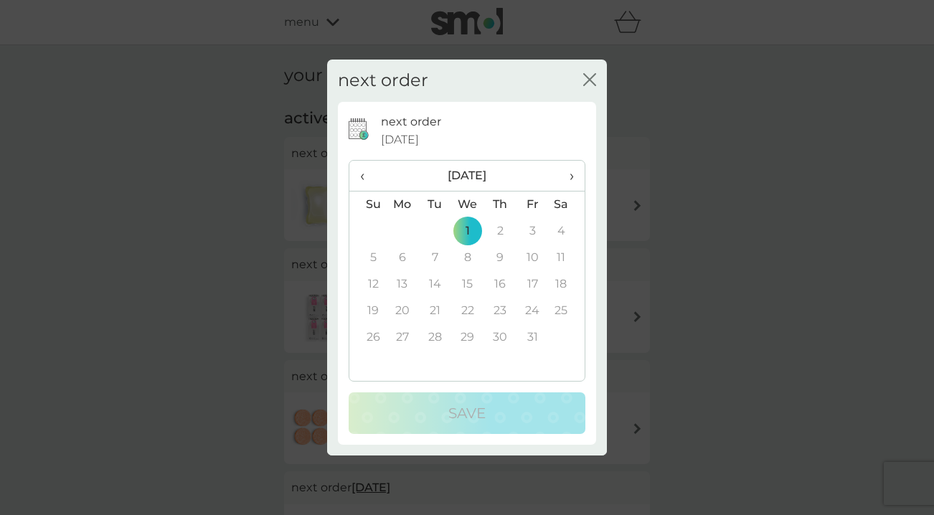
click at [370, 176] on span "‹" at bounding box center [367, 176] width 15 height 30
click at [578, 174] on th "›" at bounding box center [567, 176] width 36 height 31
click at [502, 346] on td "30" at bounding box center [500, 337] width 32 height 27
click at [591, 77] on icon "close" at bounding box center [589, 79] width 13 height 13
